Goal: Information Seeking & Learning: Understand process/instructions

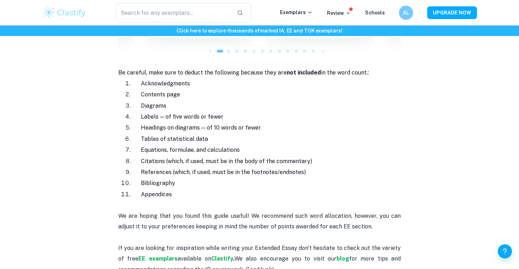
scroll to position [741, 0]
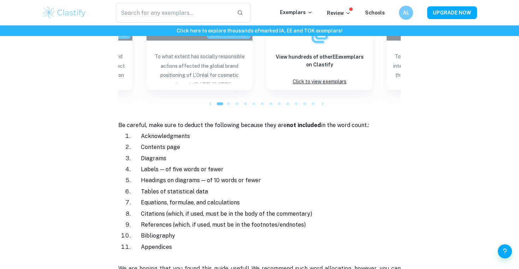
drag, startPoint x: 364, startPoint y: 137, endPoint x: 364, endPoint y: 193, distance: 55.5
click at [364, 192] on ol "Acknowledgments Contents page Diagrams Labels — of five words or fewer Headings…" at bounding box center [259, 192] width 283 height 122
click at [364, 197] on p "Equations, formulae, and calculations" at bounding box center [274, 202] width 251 height 11
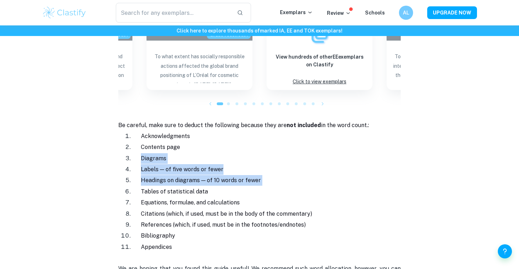
drag, startPoint x: 333, startPoint y: 134, endPoint x: 331, endPoint y: 183, distance: 49.8
click at [332, 181] on ol "Acknowledgments Contents page Diagrams Labels — of five words or fewer Headings…" at bounding box center [259, 192] width 283 height 122
click at [331, 186] on p "Tables of statistical data" at bounding box center [274, 191] width 251 height 11
drag, startPoint x: 296, startPoint y: 125, endPoint x: 294, endPoint y: 217, distance: 91.5
click at [294, 217] on ol "Acknowledgments Contents page Diagrams Labels — of five words or fewer Headings…" at bounding box center [259, 192] width 283 height 122
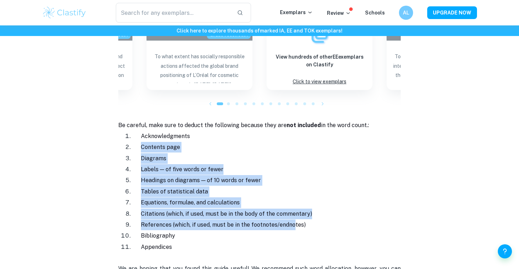
click at [294, 221] on span "References (which, if used, must be in the footnotes/endnotes)" at bounding box center [223, 224] width 165 height 7
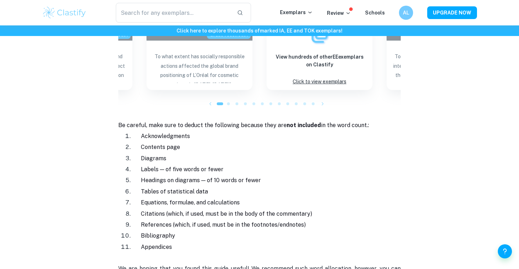
click at [271, 175] on p "Headings on diagrams — of 10 words or fewer" at bounding box center [274, 180] width 251 height 11
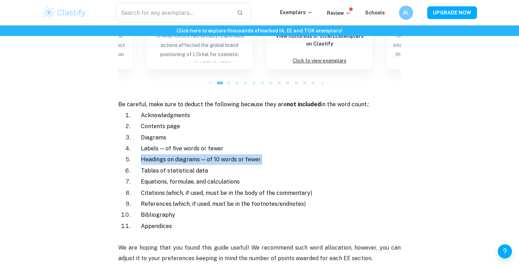
scroll to position [763, 0]
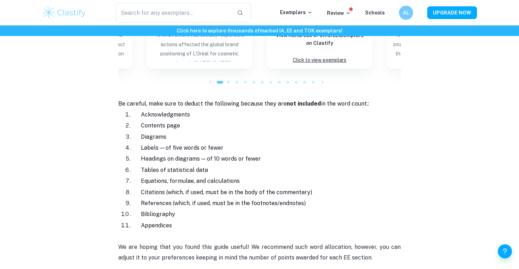
click at [271, 176] on p "Equations, formulae, and calculations" at bounding box center [274, 181] width 251 height 11
click at [266, 165] on li "Tables of statistical data" at bounding box center [266, 170] width 268 height 11
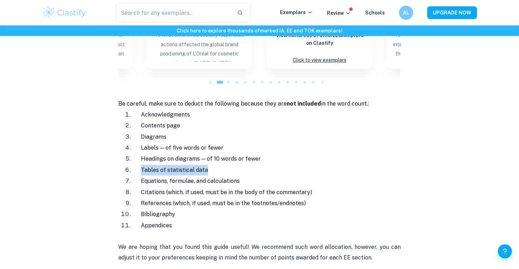
click at [266, 165] on li "Tables of statistical data" at bounding box center [266, 170] width 268 height 11
click at [274, 176] on p "Equations, formulae, and calculations" at bounding box center [274, 181] width 251 height 11
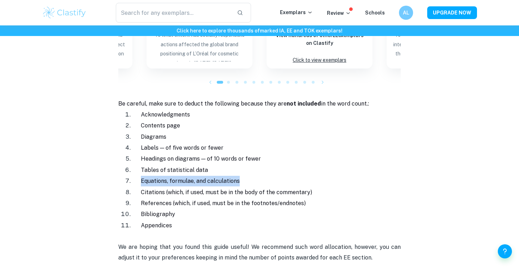
click at [274, 176] on p "Equations, formulae, and calculations" at bounding box center [274, 181] width 251 height 11
click at [279, 187] on p "Citations (which, if used, must be in the body of the commentary)" at bounding box center [274, 192] width 251 height 11
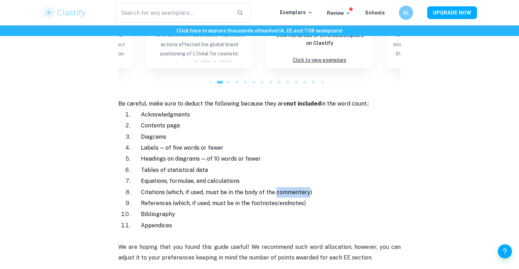
click at [279, 187] on p "Citations (which, if used, must be in the body of the commentary)" at bounding box center [274, 192] width 251 height 11
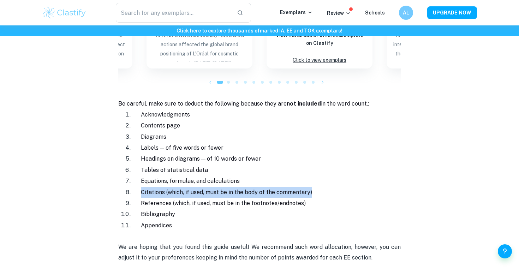
click at [279, 187] on p "Citations (which, if used, must be in the body of the commentary)" at bounding box center [274, 192] width 251 height 11
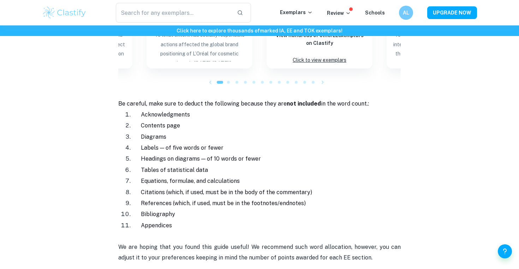
click at [209, 120] on p "Contents page" at bounding box center [274, 125] width 251 height 11
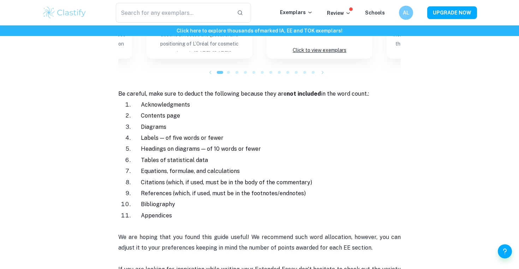
scroll to position [774, 0]
click at [226, 121] on p "Diagrams" at bounding box center [274, 126] width 251 height 11
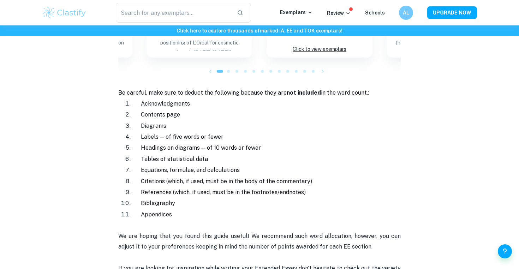
click at [226, 121] on p "Diagrams" at bounding box center [274, 126] width 251 height 11
click at [226, 132] on p "Labels — of five words or fewer" at bounding box center [274, 137] width 251 height 11
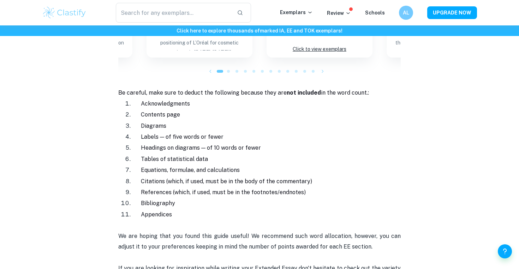
click at [230, 143] on p "Headings on diagrams — of 10 words or fewer" at bounding box center [274, 148] width 251 height 11
click at [230, 154] on p "Tables of statistical data" at bounding box center [274, 159] width 251 height 11
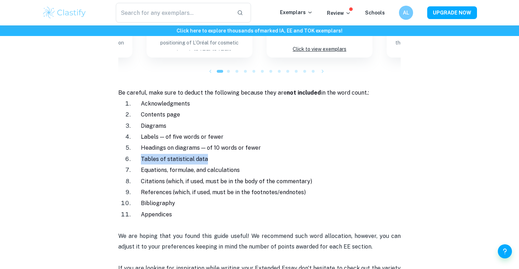
click at [230, 154] on p "Tables of statistical data" at bounding box center [274, 159] width 251 height 11
click at [222, 134] on span "Labels — of five words or fewer" at bounding box center [182, 137] width 83 height 7
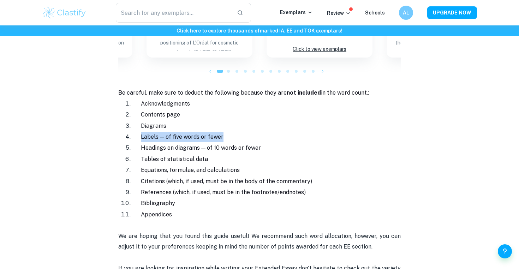
click at [222, 134] on span "Labels — of five words or fewer" at bounding box center [182, 137] width 83 height 7
click at [231, 176] on p "Citations (which, if used, must be in the body of the commentary)" at bounding box center [274, 181] width 251 height 11
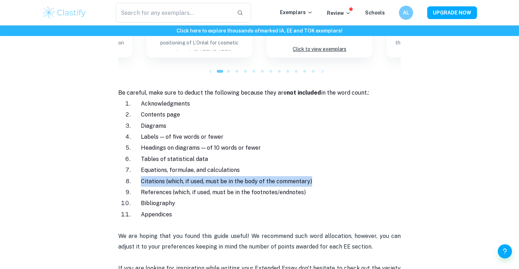
click at [231, 176] on p "Citations (which, if used, must be in the body of the commentary)" at bounding box center [274, 181] width 251 height 11
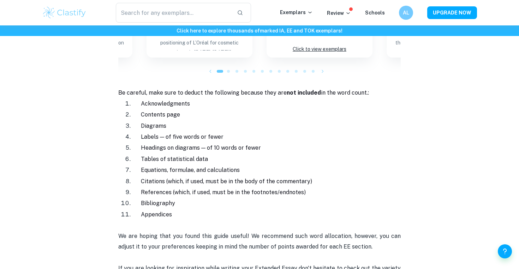
click at [231, 167] on span "Equations, formulae, and calculations" at bounding box center [190, 170] width 99 height 7
click at [233, 198] on p "Bibliography" at bounding box center [274, 203] width 251 height 11
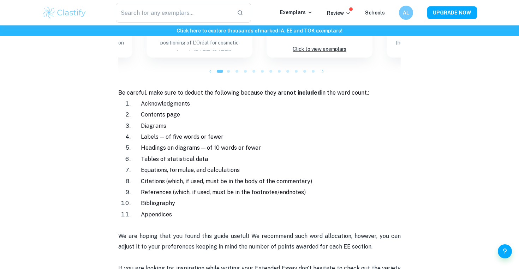
click at [232, 176] on p "Citations (which, if used, must be in the body of the commentary)" at bounding box center [274, 181] width 251 height 11
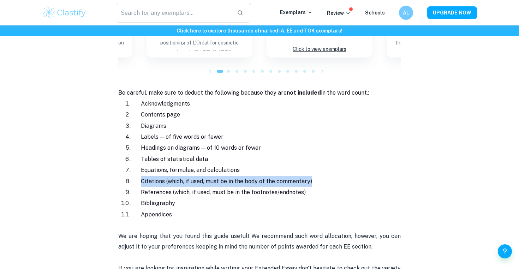
click at [232, 176] on p "Citations (which, if used, must be in the body of the commentary)" at bounding box center [274, 181] width 251 height 11
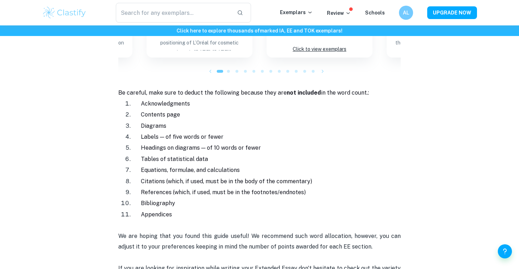
click at [232, 189] on span "References (which, if used, must be in the footnotes/endnotes)" at bounding box center [223, 192] width 165 height 7
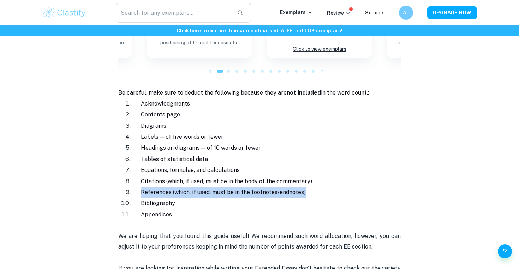
click at [232, 189] on span "References (which, if used, must be in the footnotes/endnotes)" at bounding box center [223, 192] width 165 height 7
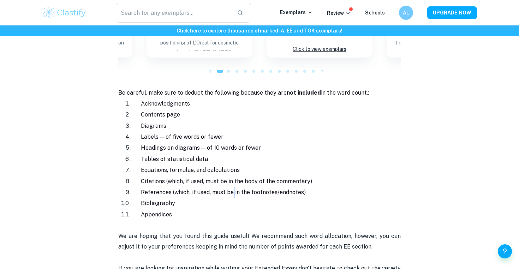
click at [232, 189] on span "References (which, if used, must be in the footnotes/endnotes)" at bounding box center [223, 192] width 165 height 7
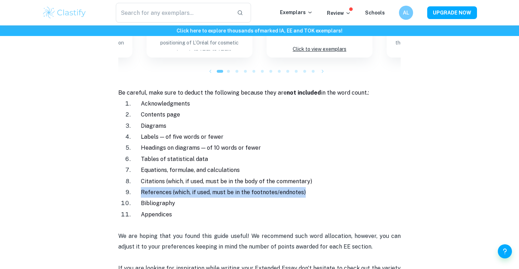
click at [232, 189] on span "References (which, if used, must be in the footnotes/endnotes)" at bounding box center [223, 192] width 165 height 7
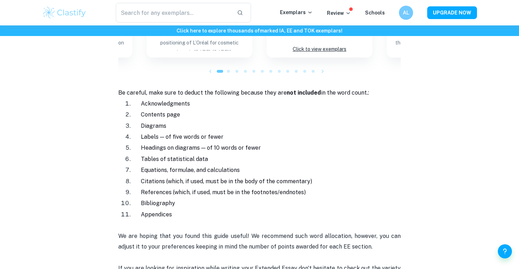
click at [238, 121] on p "Diagrams" at bounding box center [274, 126] width 251 height 11
drag, startPoint x: 237, startPoint y: 115, endPoint x: 237, endPoint y: 219, distance: 103.8
click at [237, 220] on p "We are hoping that you found this guide useful! We recommend such word allocati…" at bounding box center [259, 257] width 283 height 75
drag, startPoint x: 236, startPoint y: 165, endPoint x: 236, endPoint y: 221, distance: 55.8
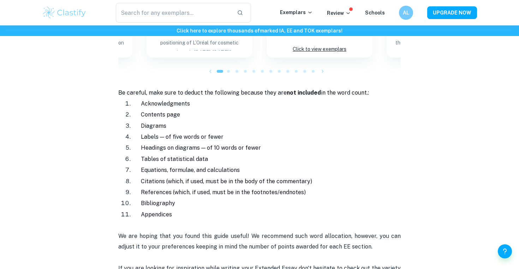
click at [236, 221] on p "We are hoping that you found this guide useful! We recommend such word allocati…" at bounding box center [259, 257] width 283 height 75
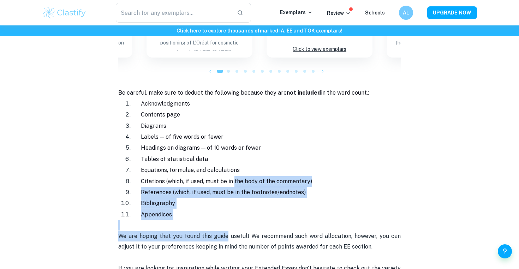
drag, startPoint x: 234, startPoint y: 171, endPoint x: 230, endPoint y: 226, distance: 54.9
click at [230, 226] on p "We are hoping that you found this guide useful! We recommend such word allocati…" at bounding box center [259, 257] width 283 height 75
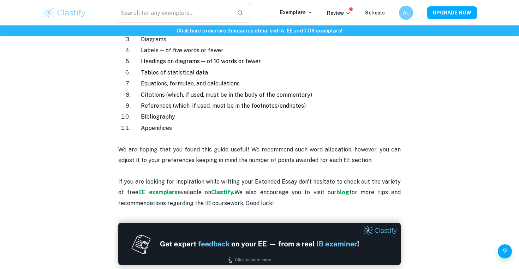
scroll to position [858, 0]
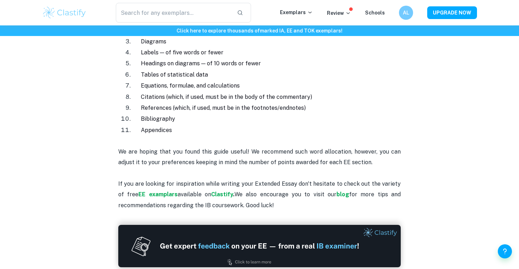
click at [209, 136] on p "We are hoping that you found this guide useful! We recommend such word allocati…" at bounding box center [259, 173] width 283 height 75
click at [206, 125] on p "Appendices" at bounding box center [274, 130] width 251 height 11
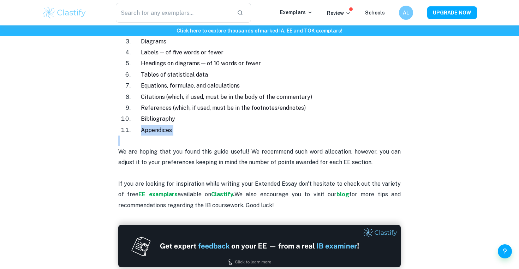
click at [206, 125] on p "Appendices" at bounding box center [274, 130] width 251 height 11
